Goal: Use online tool/utility: Utilize a website feature to perform a specific function

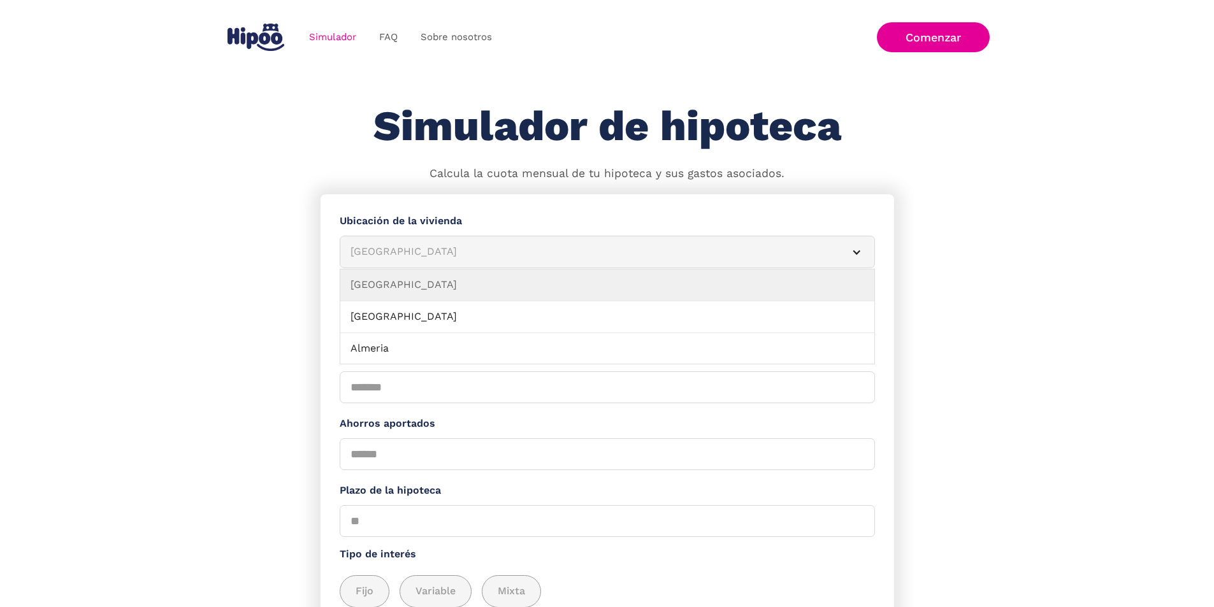
drag, startPoint x: 854, startPoint y: 259, endPoint x: 817, endPoint y: 260, distance: 37.6
click at [854, 257] on div "Simulador Form" at bounding box center [856, 252] width 10 height 10
click at [389, 253] on div "[GEOGRAPHIC_DATA]" at bounding box center [591, 252] width 483 height 16
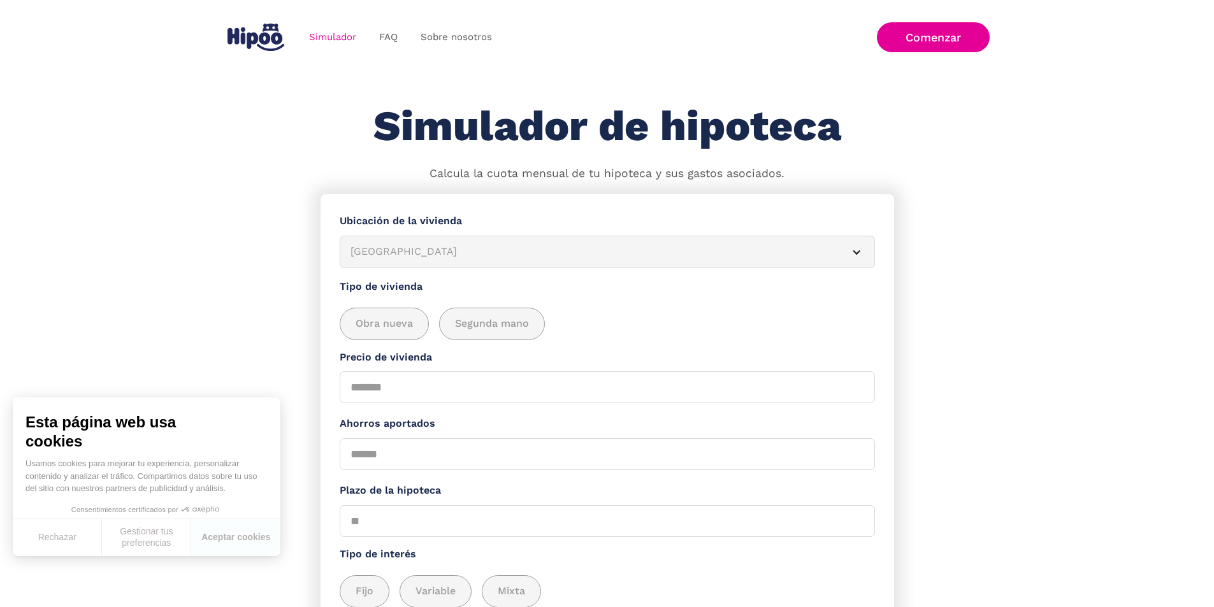
click at [389, 253] on div "[GEOGRAPHIC_DATA]" at bounding box center [591, 252] width 483 height 16
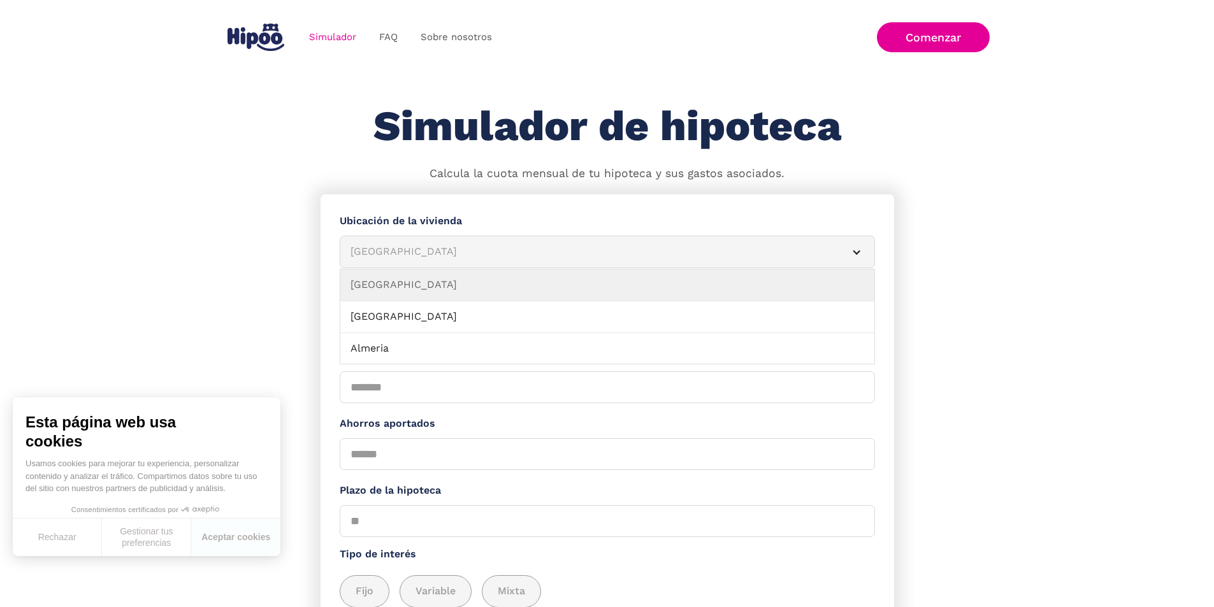
click at [852, 257] on div "Simulador Form" at bounding box center [856, 252] width 10 height 10
click at [851, 257] on div "Simulador Form" at bounding box center [856, 252] width 10 height 10
click at [852, 266] on article "[GEOGRAPHIC_DATA]" at bounding box center [607, 252] width 535 height 32
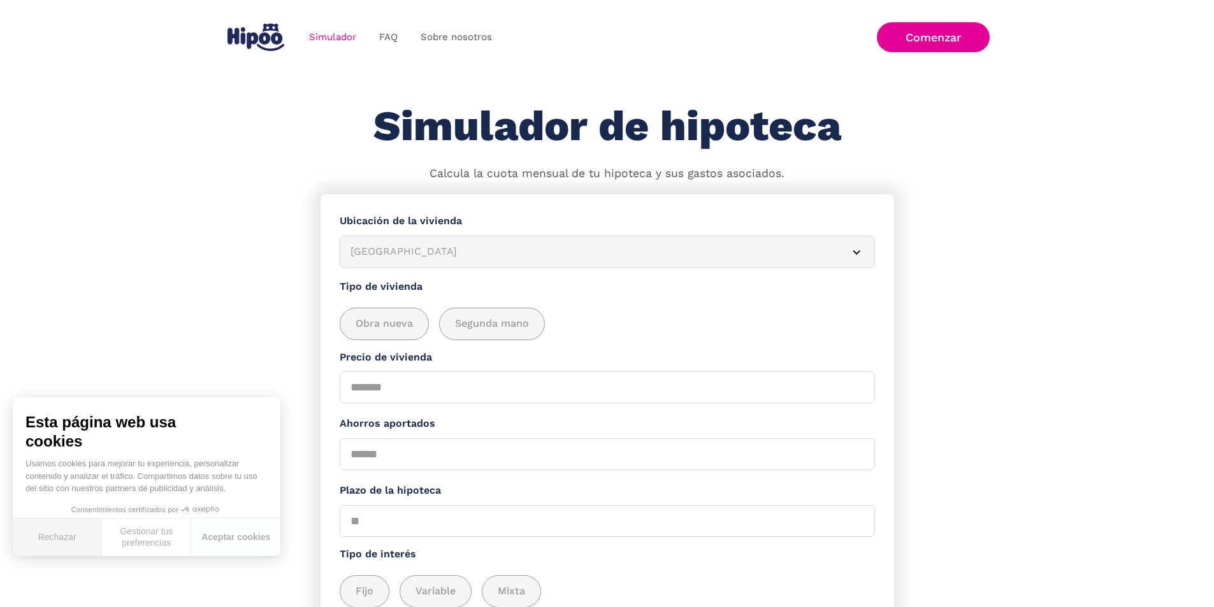
click at [66, 536] on button "Rechazar" at bounding box center [57, 538] width 89 height 38
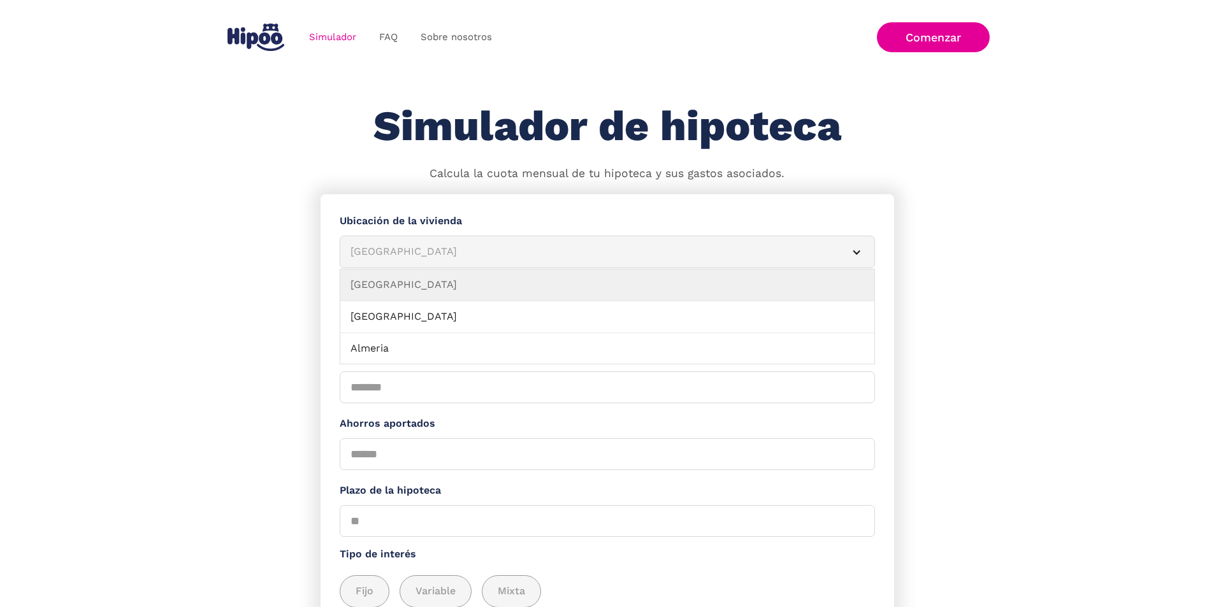
click at [851, 254] on div "Simulador Form" at bounding box center [856, 252] width 10 height 10
click at [853, 266] on article "[GEOGRAPHIC_DATA]" at bounding box center [607, 252] width 535 height 32
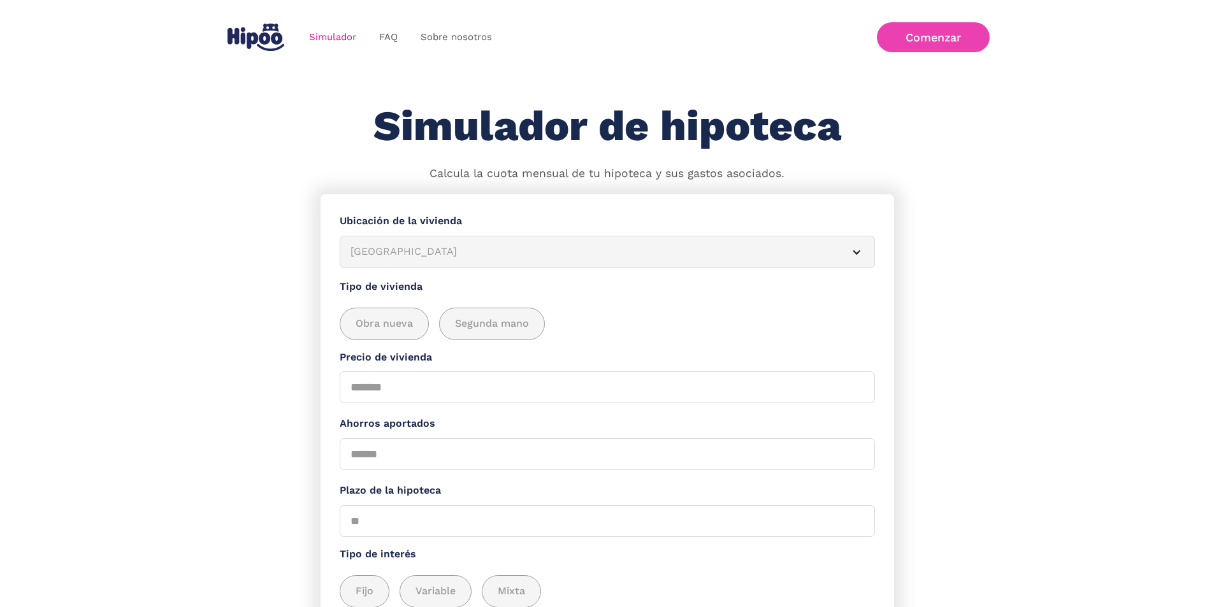
click at [939, 33] on link "Comenzar" at bounding box center [933, 37] width 113 height 30
